Goal: Find specific page/section: Find specific page/section

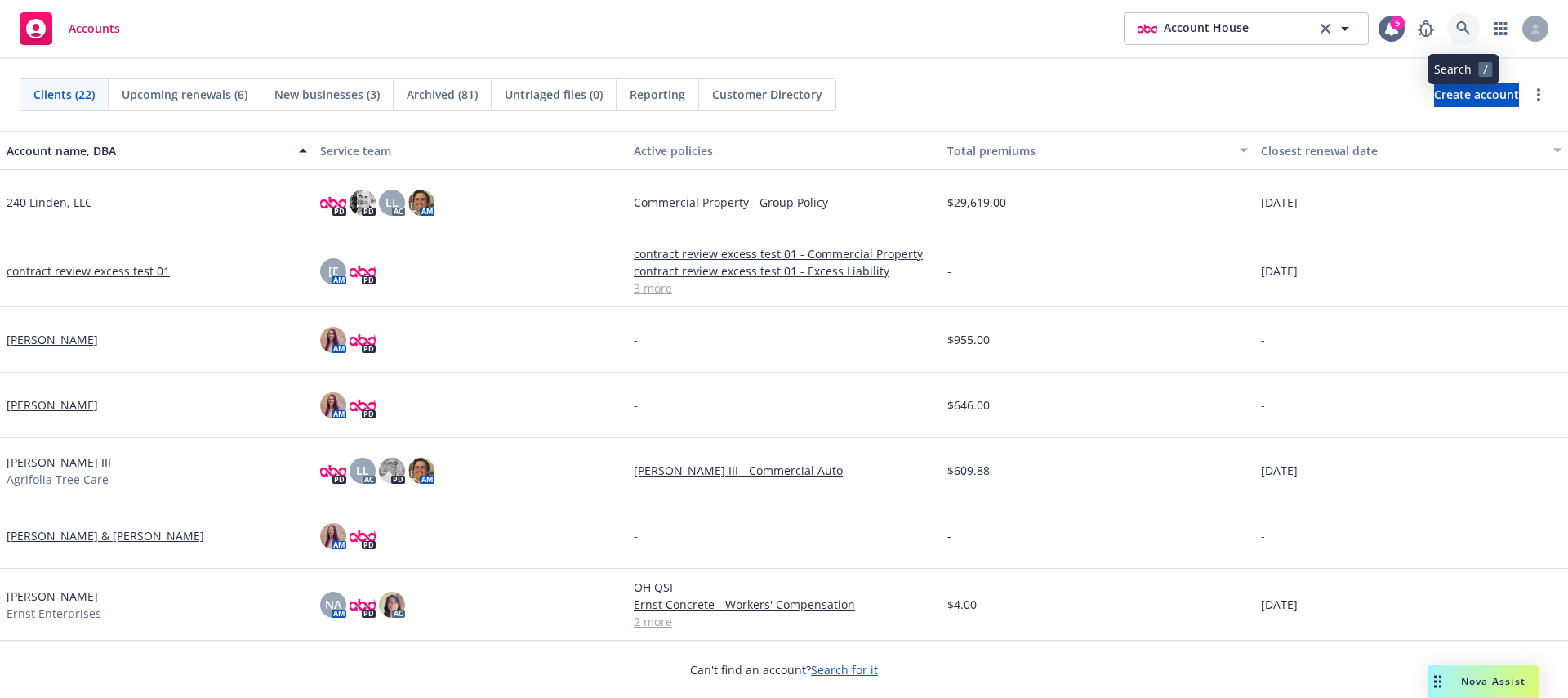
click at [1451, 26] on link at bounding box center [1464, 28] width 33 height 33
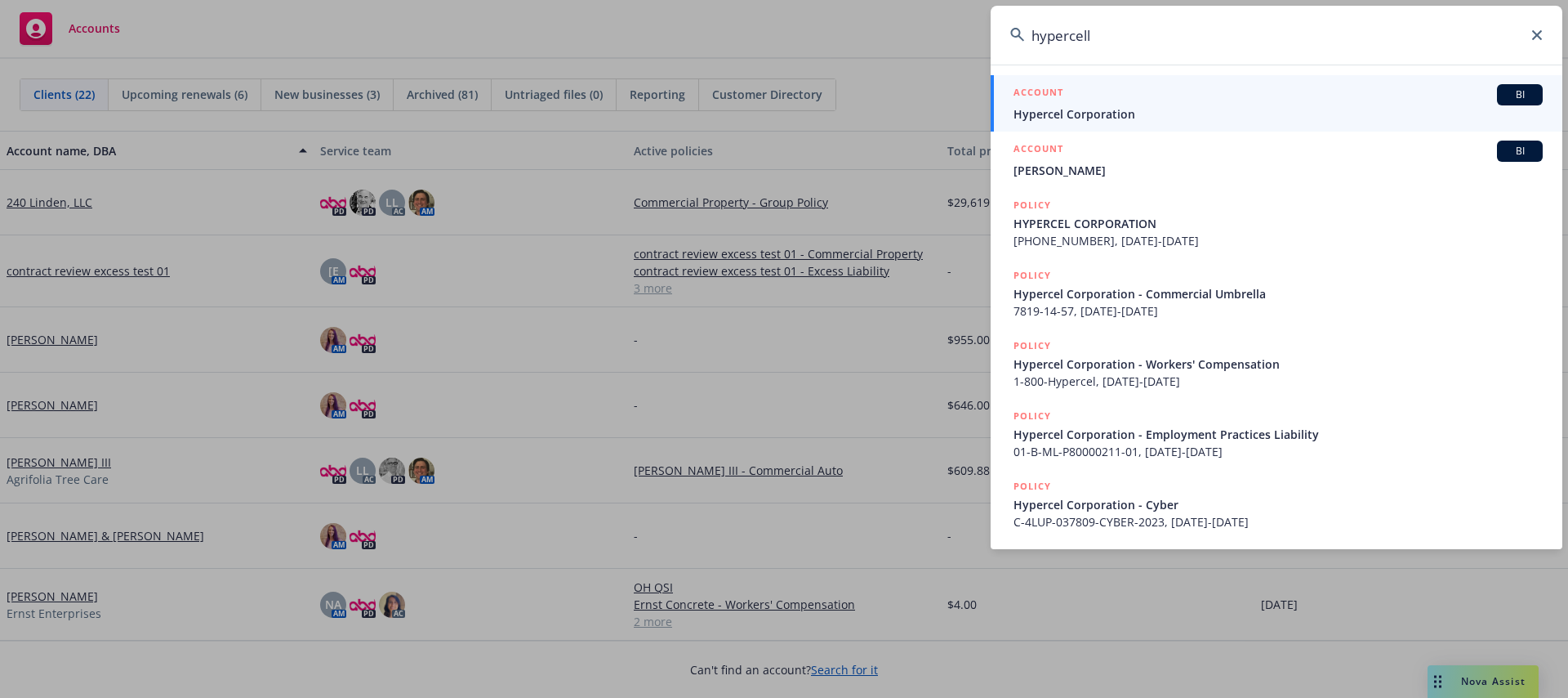
type input "hypercell"
click at [1394, 89] on div "ACCOUNT BI" at bounding box center [1278, 94] width 529 height 21
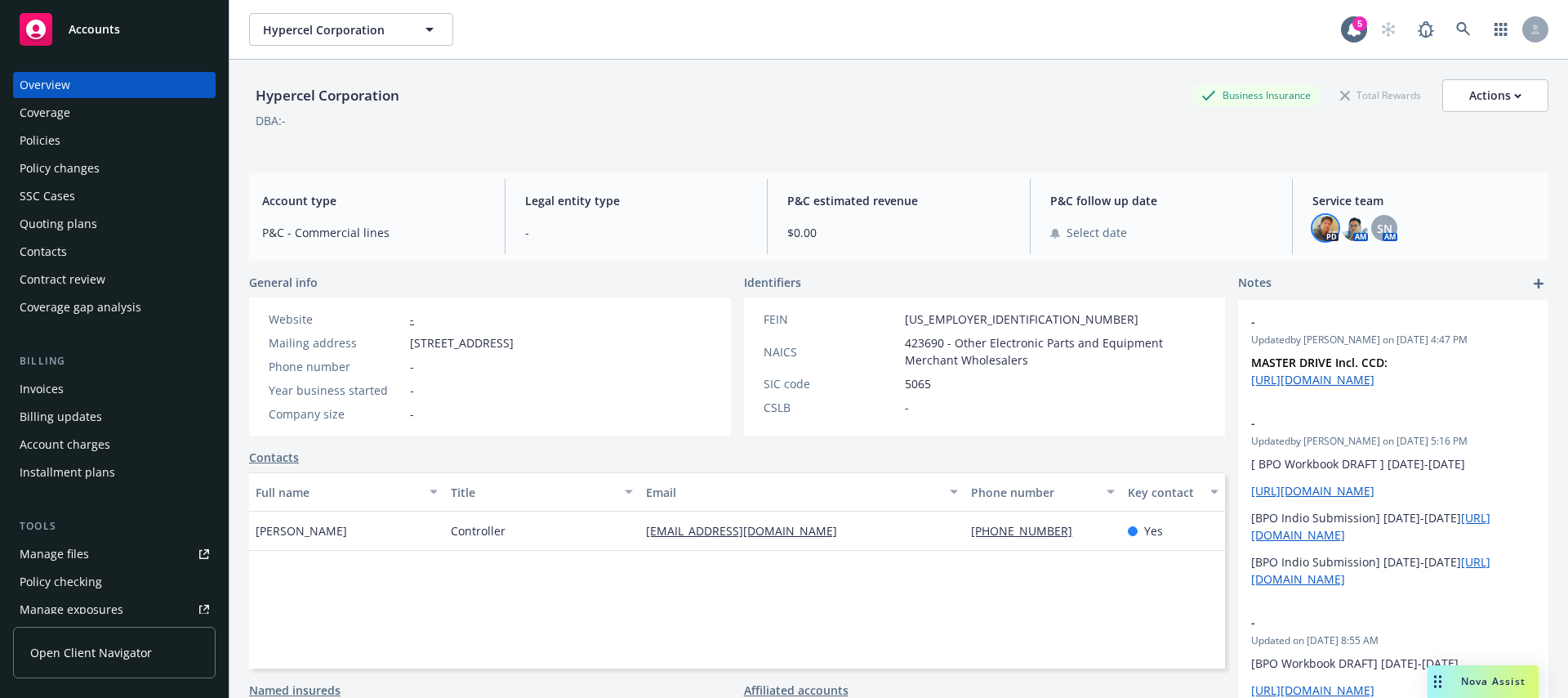
click at [1326, 228] on img at bounding box center [1326, 228] width 26 height 26
click at [825, 156] on div "Hypercel Corporation Business Insurance Total Rewards Actions DBA: -" at bounding box center [898, 109] width 1300 height 100
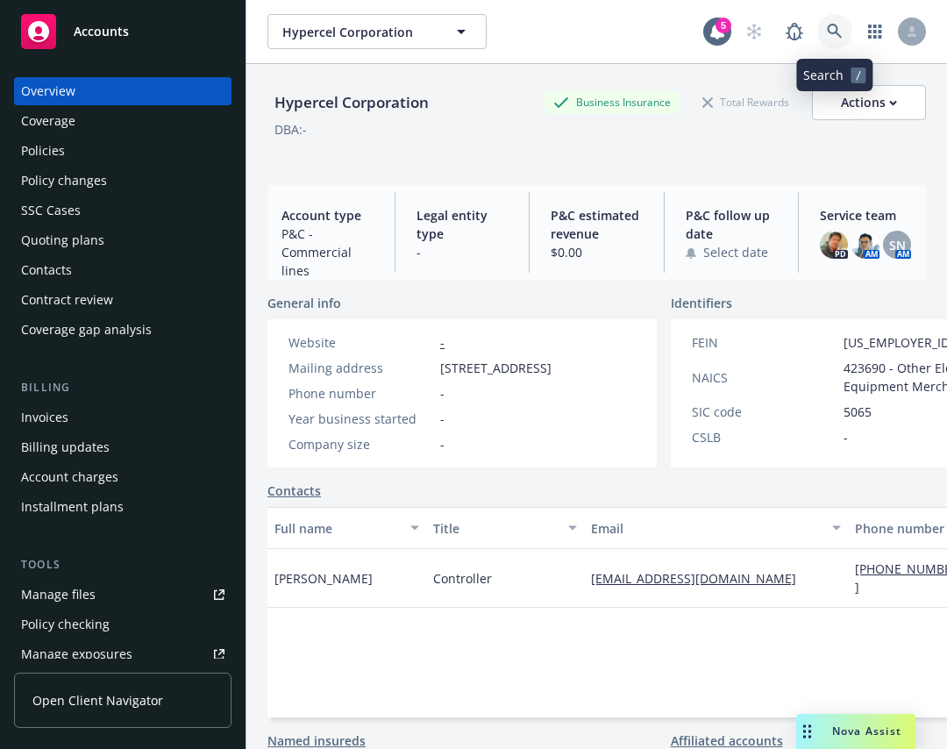
click at [836, 30] on icon at bounding box center [834, 31] width 15 height 15
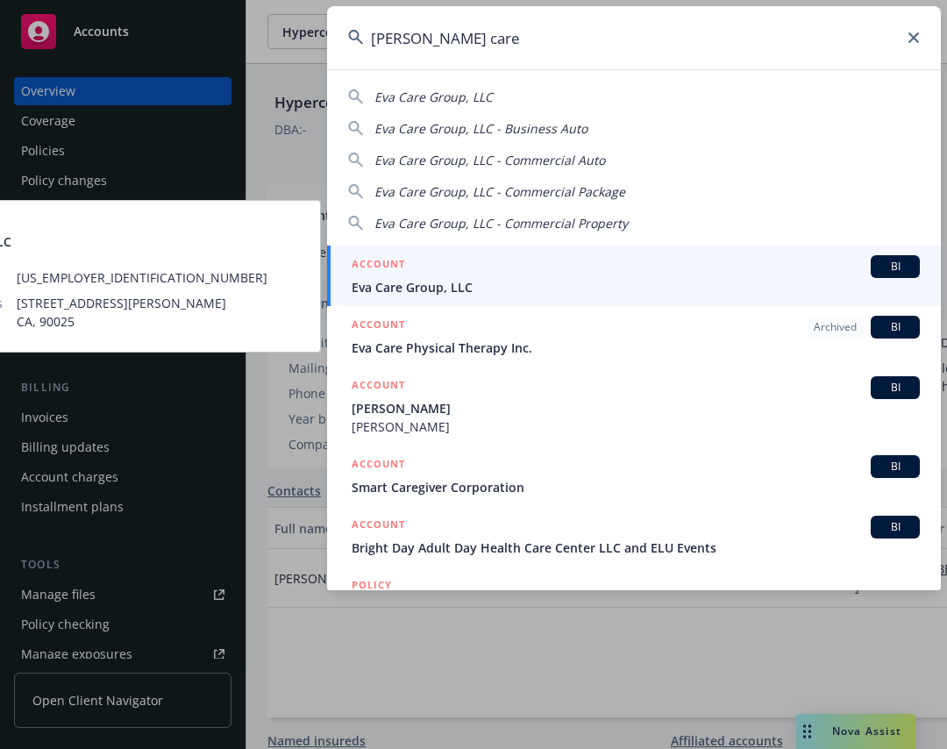
type input "[PERSON_NAME] care"
click at [488, 263] on div "ACCOUNT BI" at bounding box center [636, 266] width 568 height 23
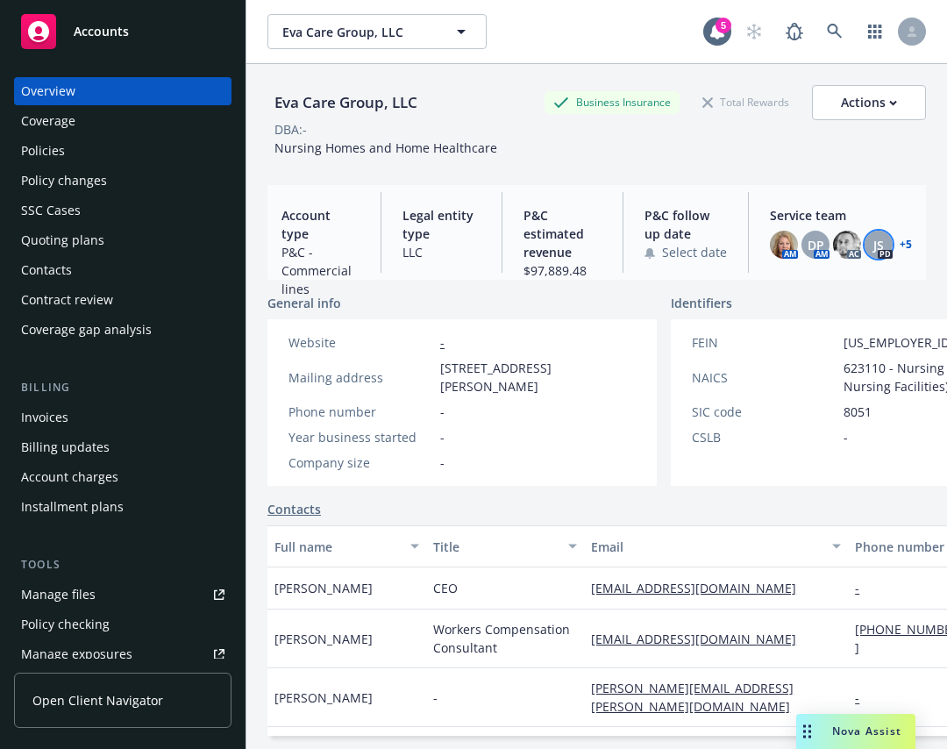
click at [873, 245] on span "JS" at bounding box center [878, 245] width 11 height 18
